Goal: Navigation & Orientation: Find specific page/section

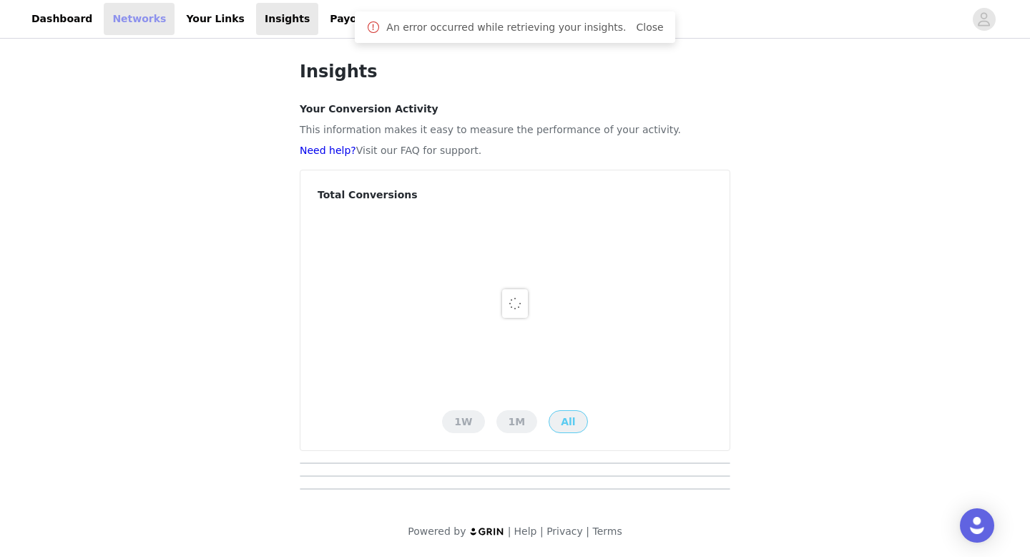
click at [139, 17] on link "Networks" at bounding box center [139, 19] width 71 height 32
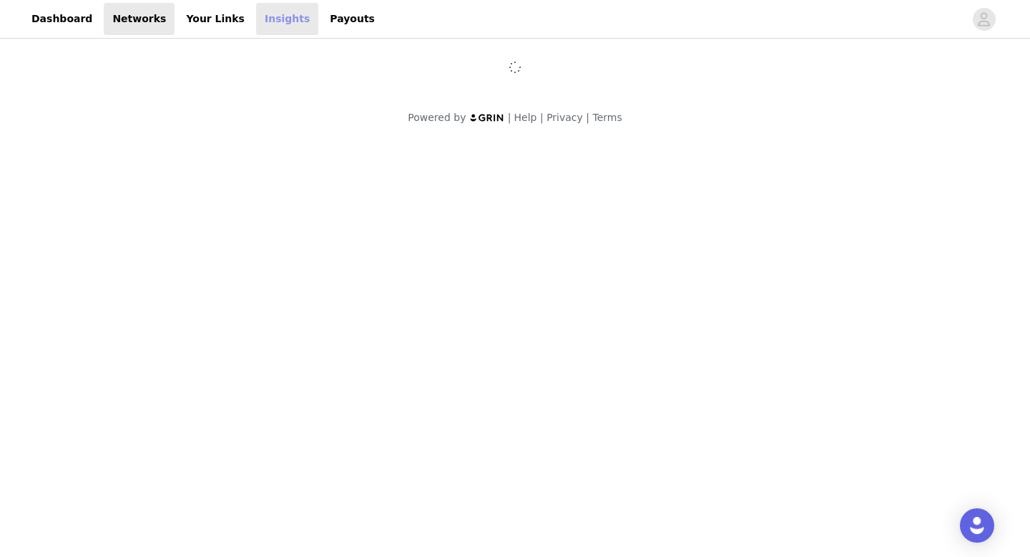
click at [262, 20] on link "Insights" at bounding box center [287, 19] width 62 height 32
click at [270, 20] on link "Insights" at bounding box center [287, 19] width 62 height 32
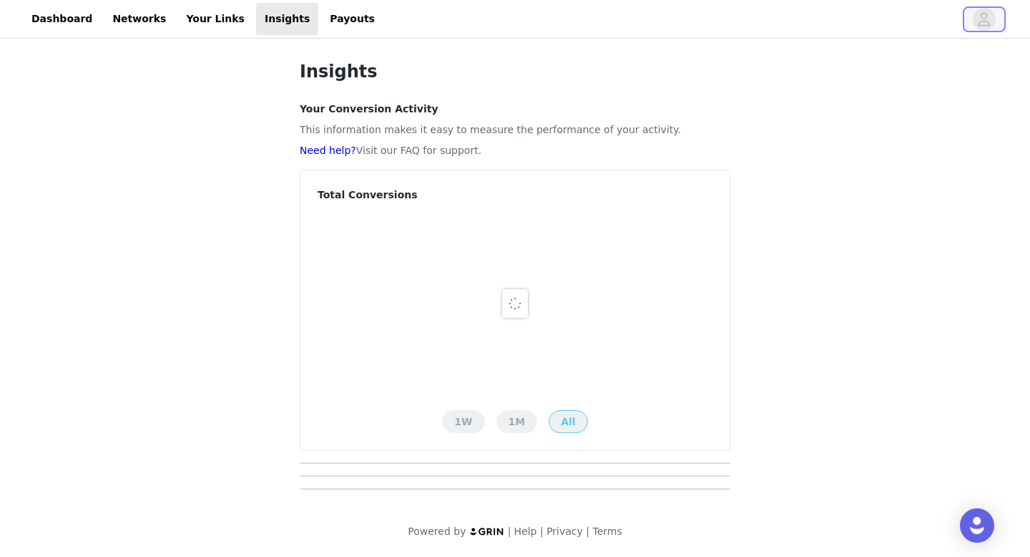
click at [993, 19] on span "button" at bounding box center [984, 19] width 23 height 23
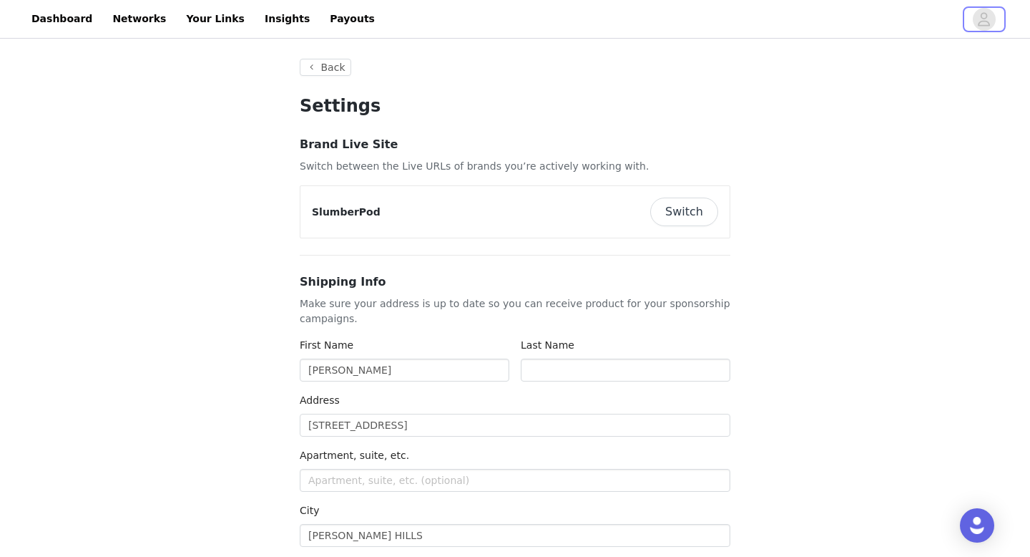
type input "+1 ([GEOGRAPHIC_DATA])"
click at [186, 22] on link "Your Links" at bounding box center [215, 19] width 76 height 32
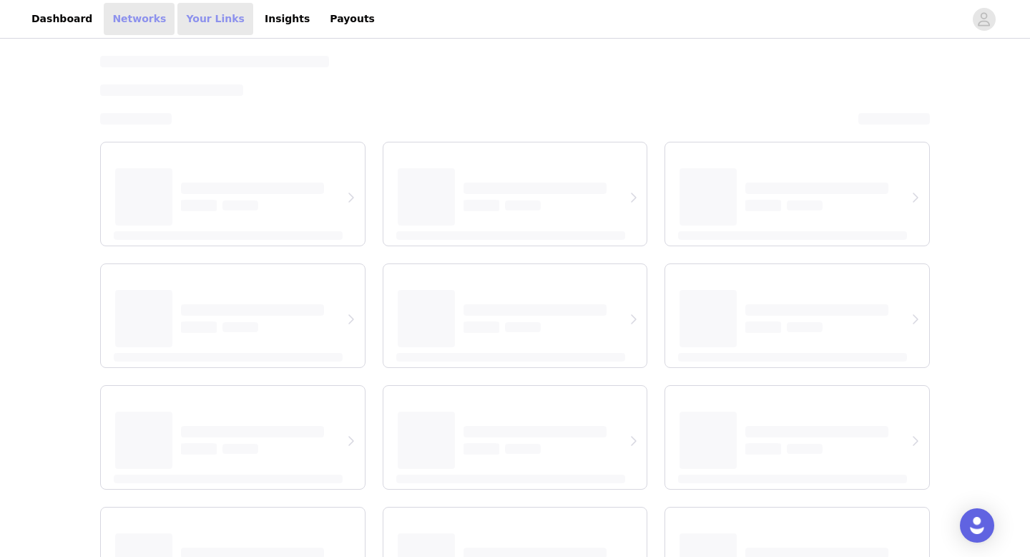
select select "12"
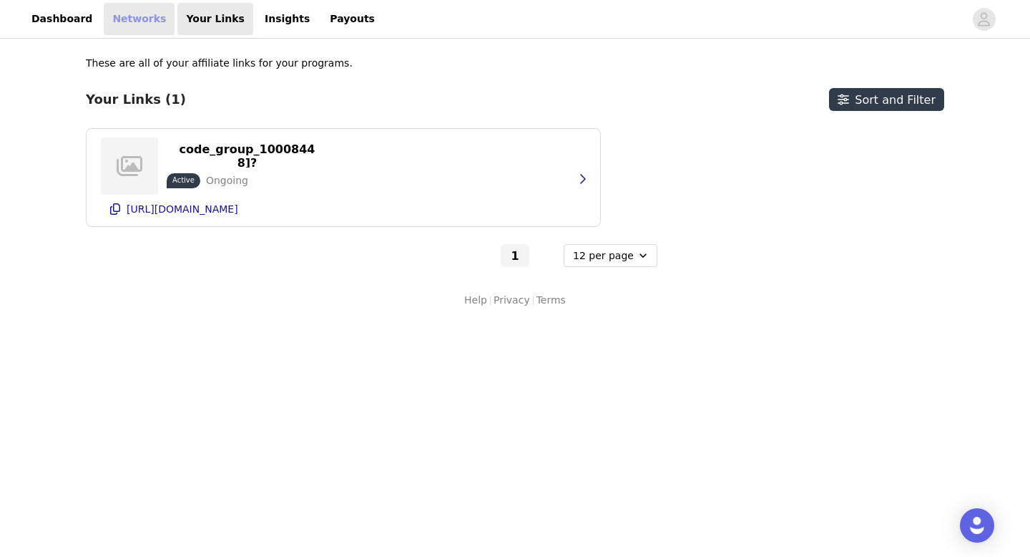
click at [104, 11] on link "Networks" at bounding box center [139, 19] width 71 height 32
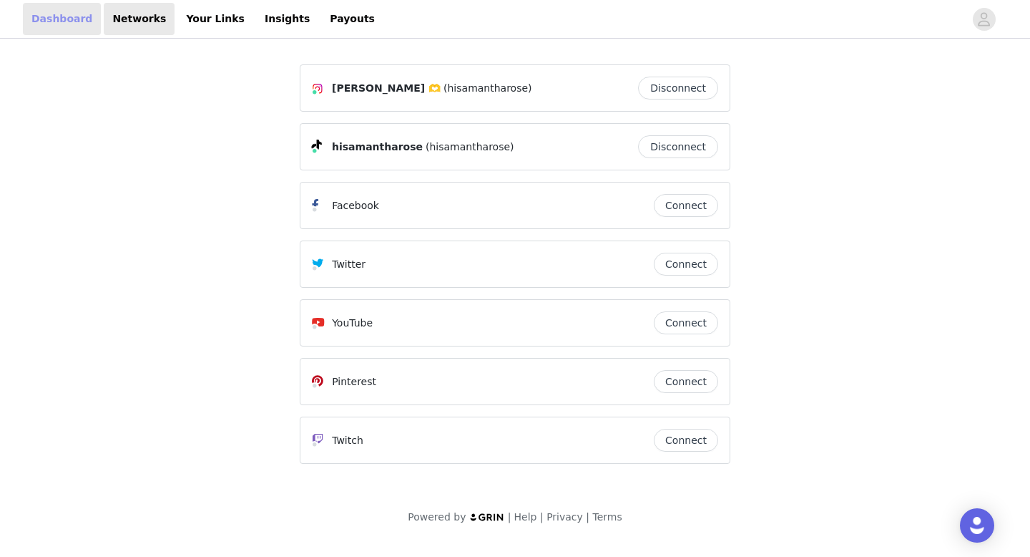
click at [79, 18] on link "Dashboard" at bounding box center [62, 19] width 78 height 32
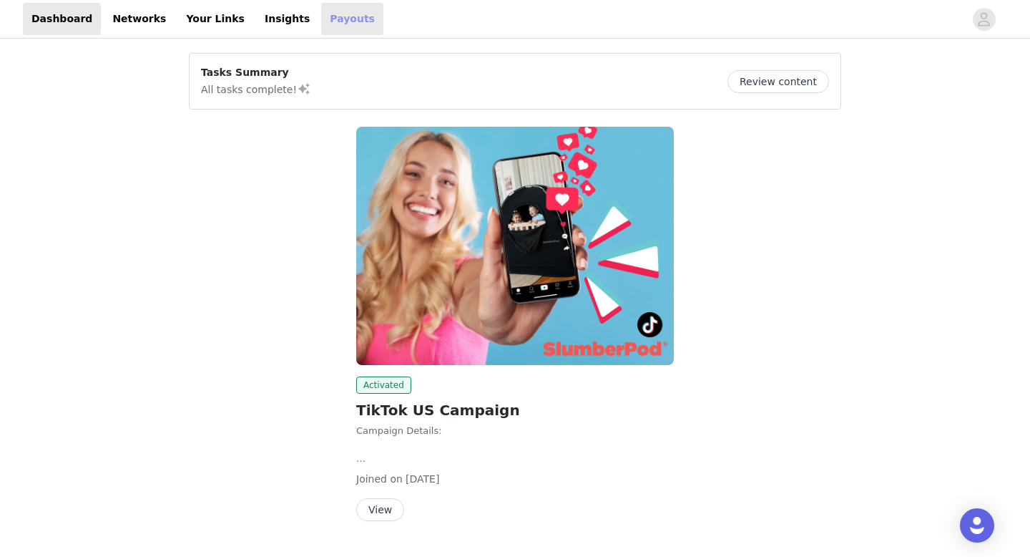
click at [321, 10] on link "Payouts" at bounding box center [352, 19] width 62 height 32
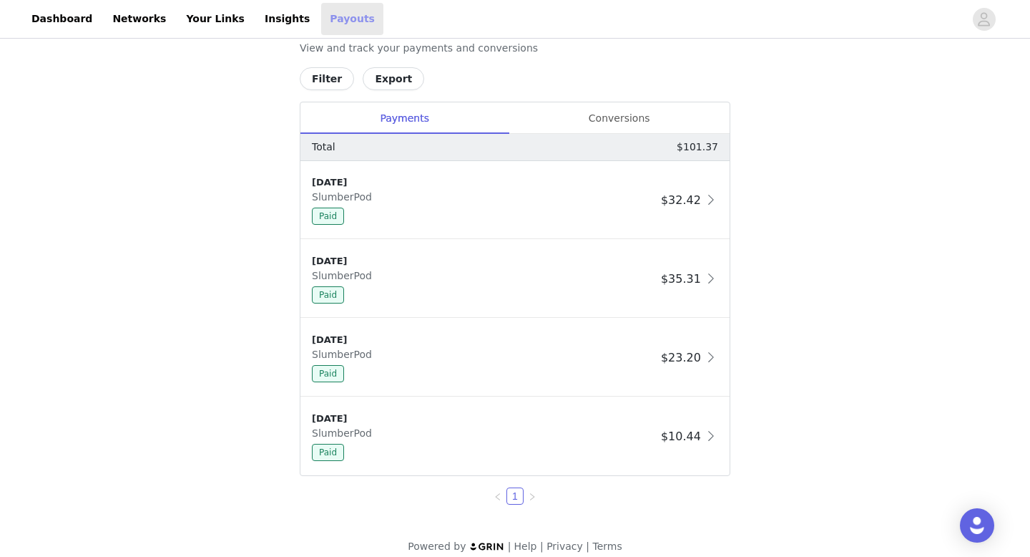
scroll to position [588, 0]
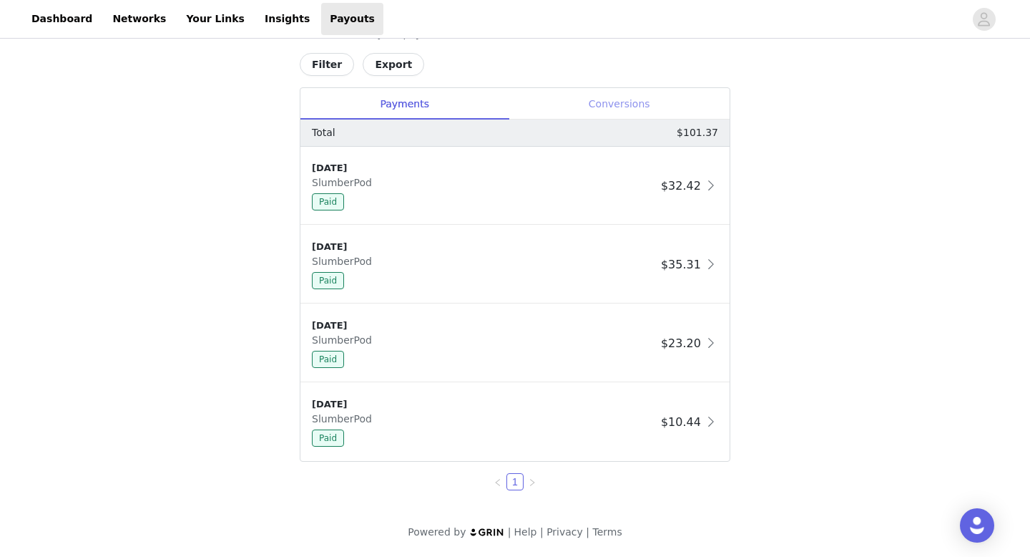
click at [617, 115] on div "Conversions" at bounding box center [619, 104] width 221 height 32
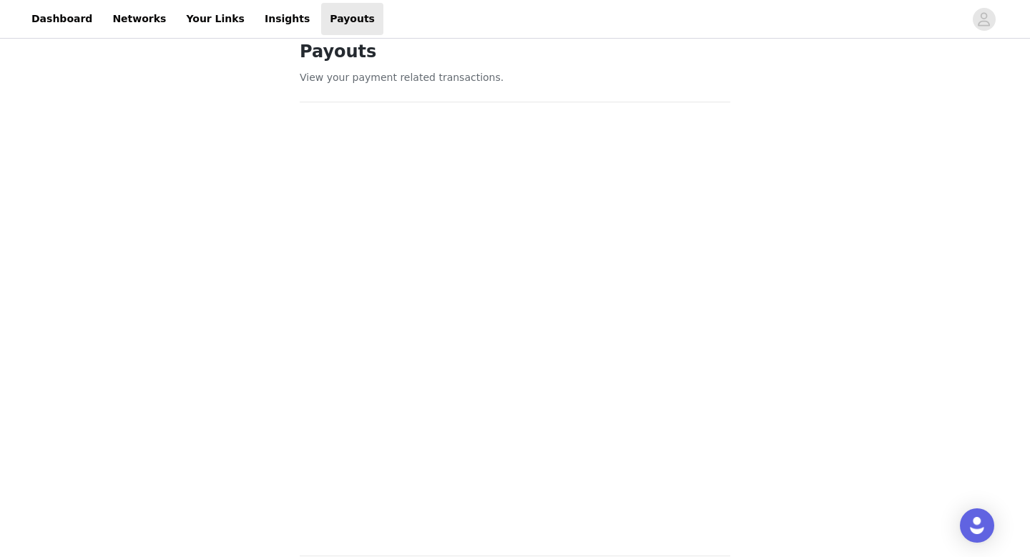
scroll to position [0, 0]
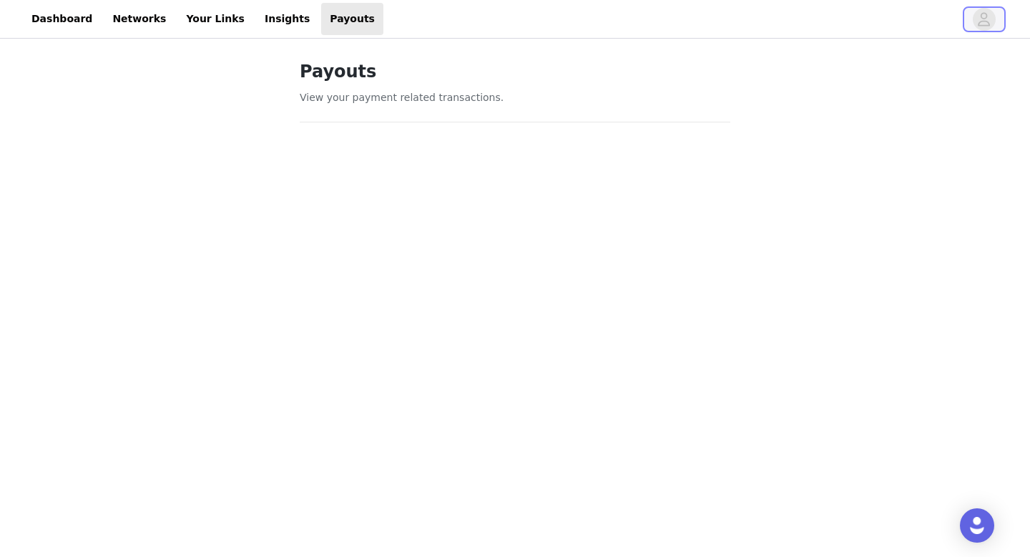
click at [974, 16] on span "button" at bounding box center [984, 19] width 23 height 23
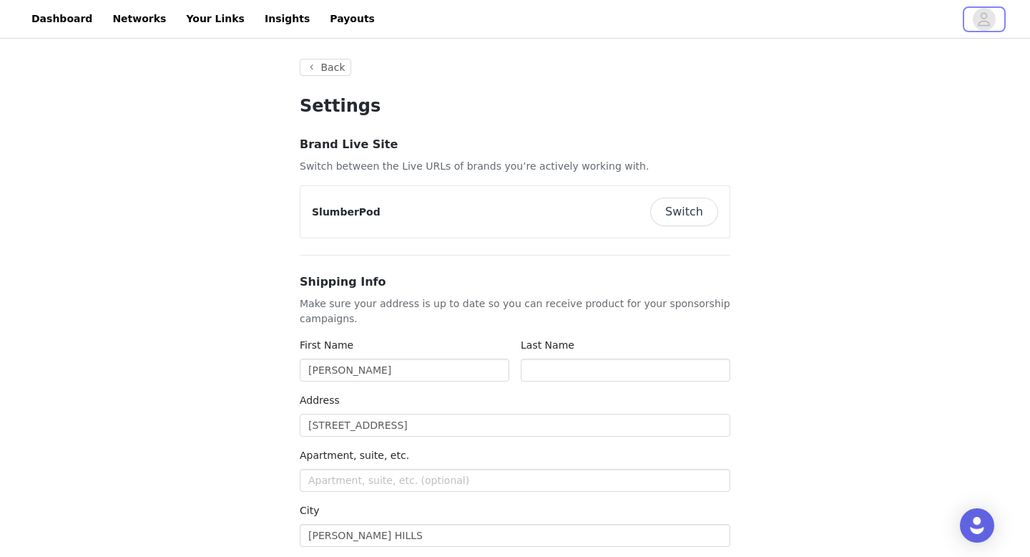
type input "+1 ([GEOGRAPHIC_DATA])"
click at [681, 221] on button "Switch" at bounding box center [684, 211] width 68 height 29
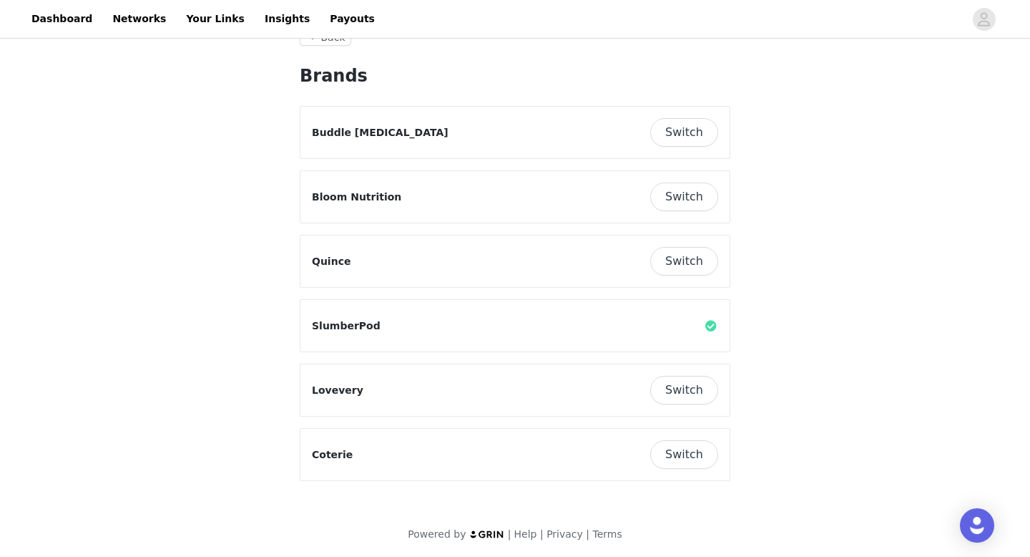
scroll to position [32, 0]
click at [681, 454] on button "Switch" at bounding box center [684, 452] width 68 height 29
